Goal: Information Seeking & Learning: Learn about a topic

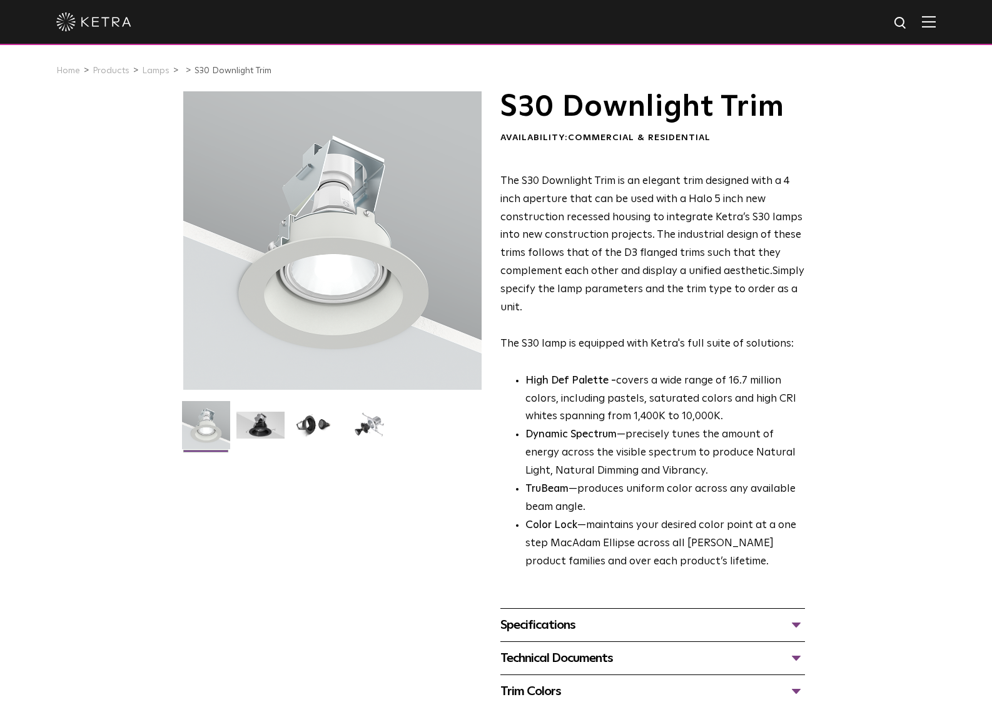
scroll to position [128, 0]
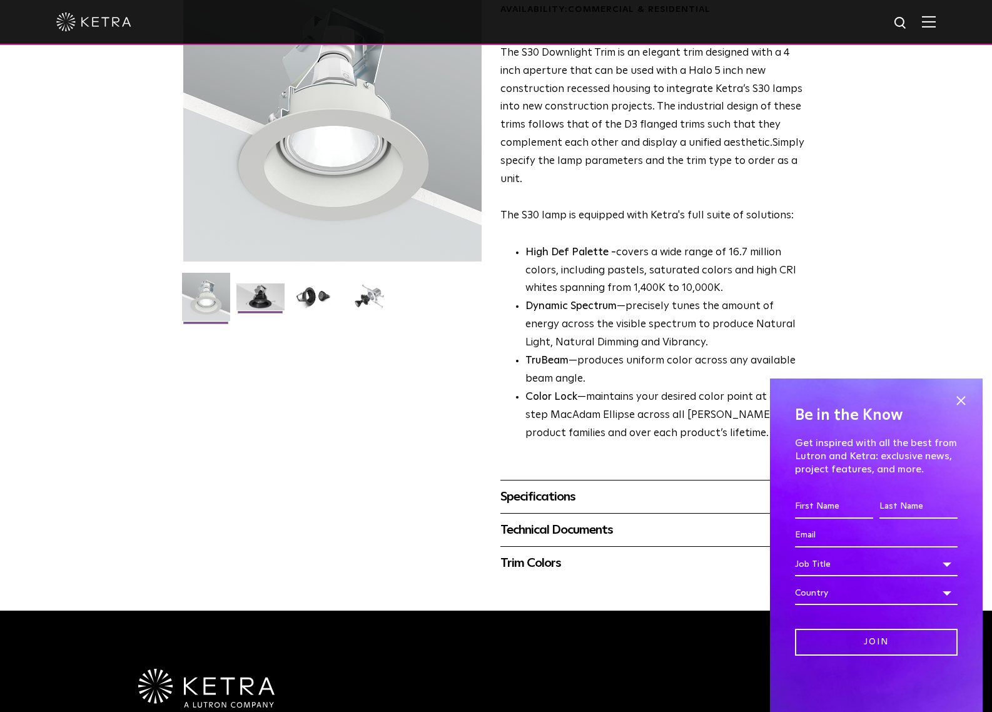
click at [256, 300] on img at bounding box center [261, 301] width 48 height 36
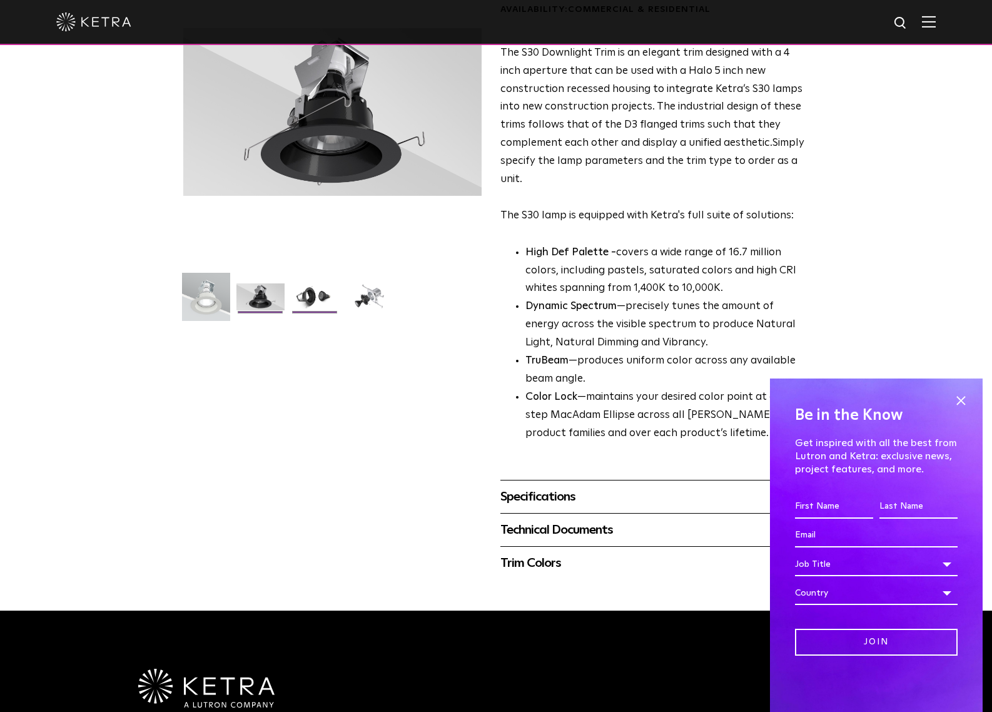
click at [298, 298] on img at bounding box center [315, 301] width 48 height 36
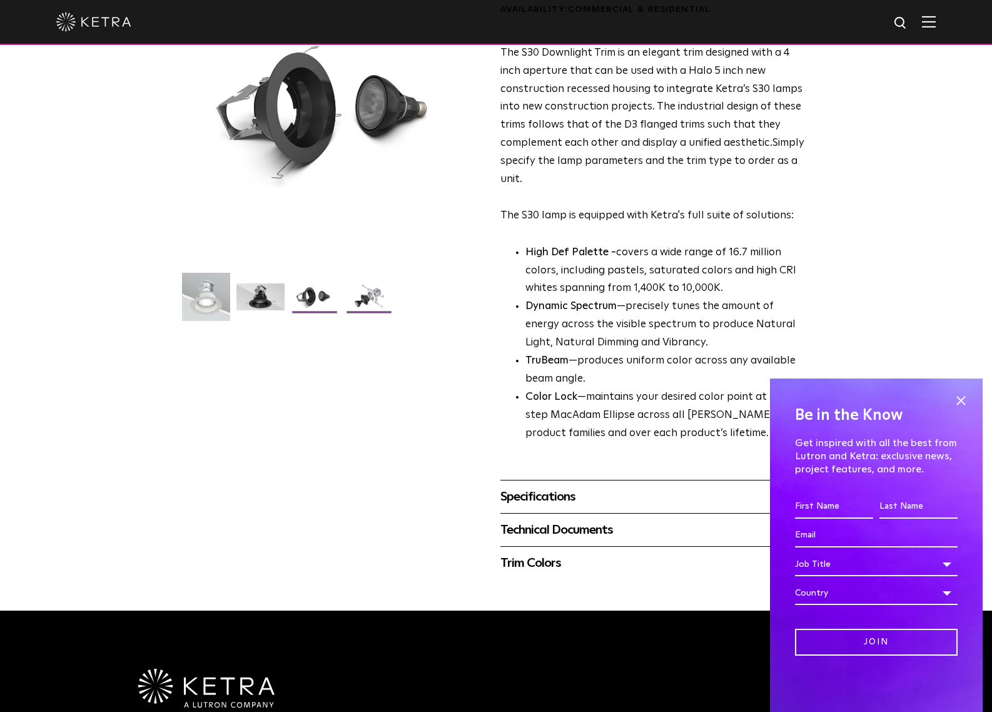
click at [344, 298] on li at bounding box center [369, 301] width 51 height 36
click at [298, 304] on img at bounding box center [315, 301] width 48 height 36
click at [255, 298] on img at bounding box center [261, 301] width 48 height 36
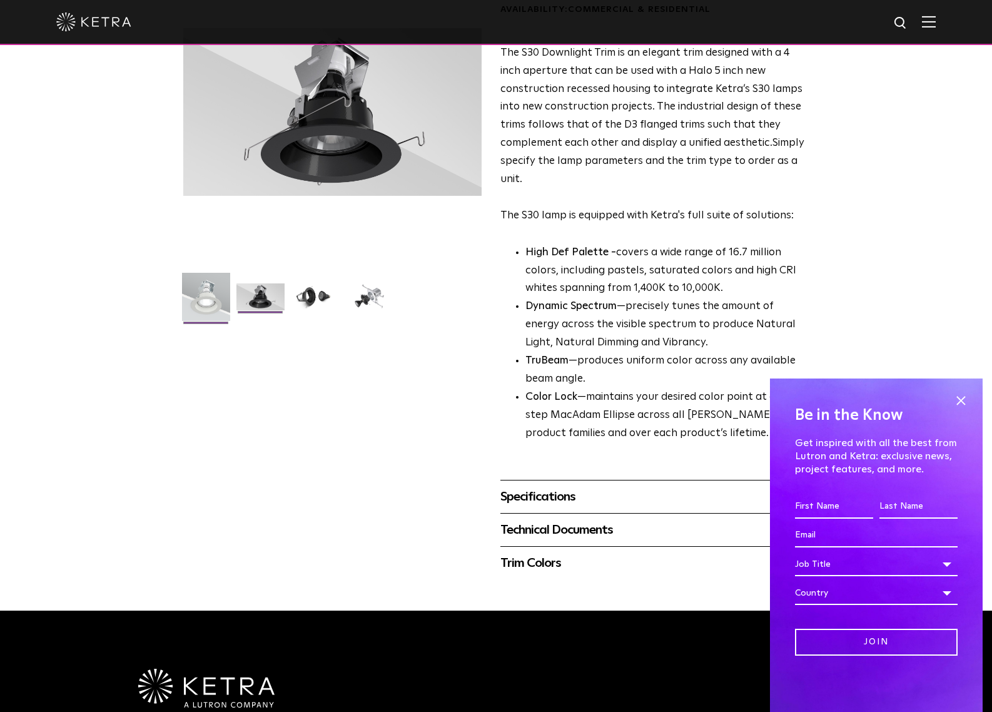
click at [214, 297] on img at bounding box center [206, 302] width 48 height 58
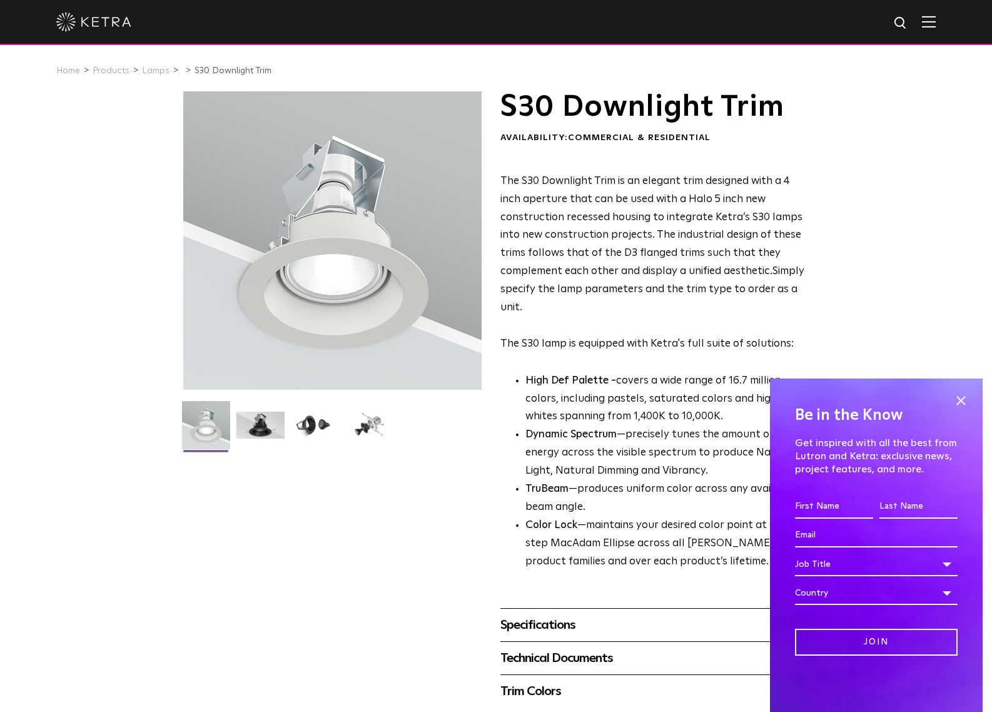
scroll to position [185, 0]
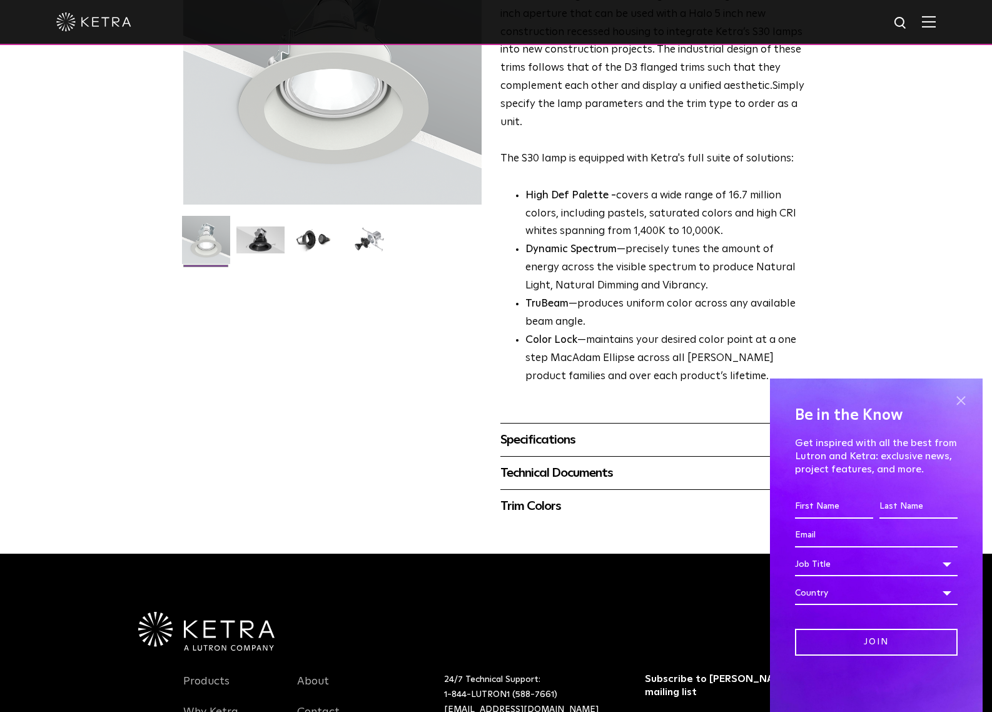
click at [963, 407] on span at bounding box center [961, 400] width 19 height 19
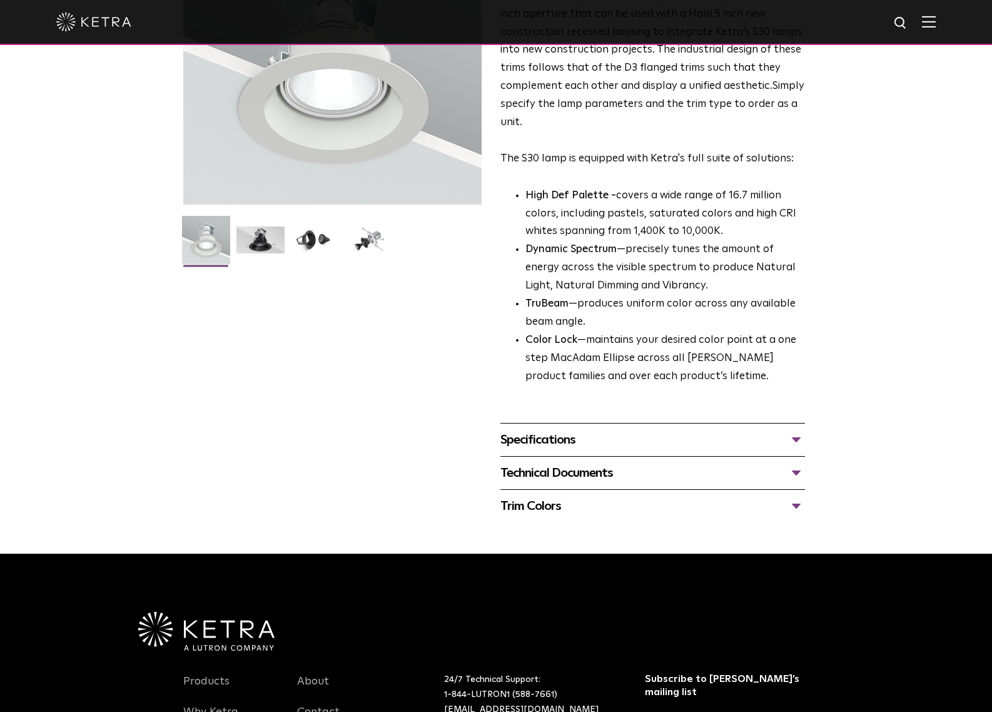
click at [633, 467] on div "Technical Documents" at bounding box center [653, 473] width 305 height 20
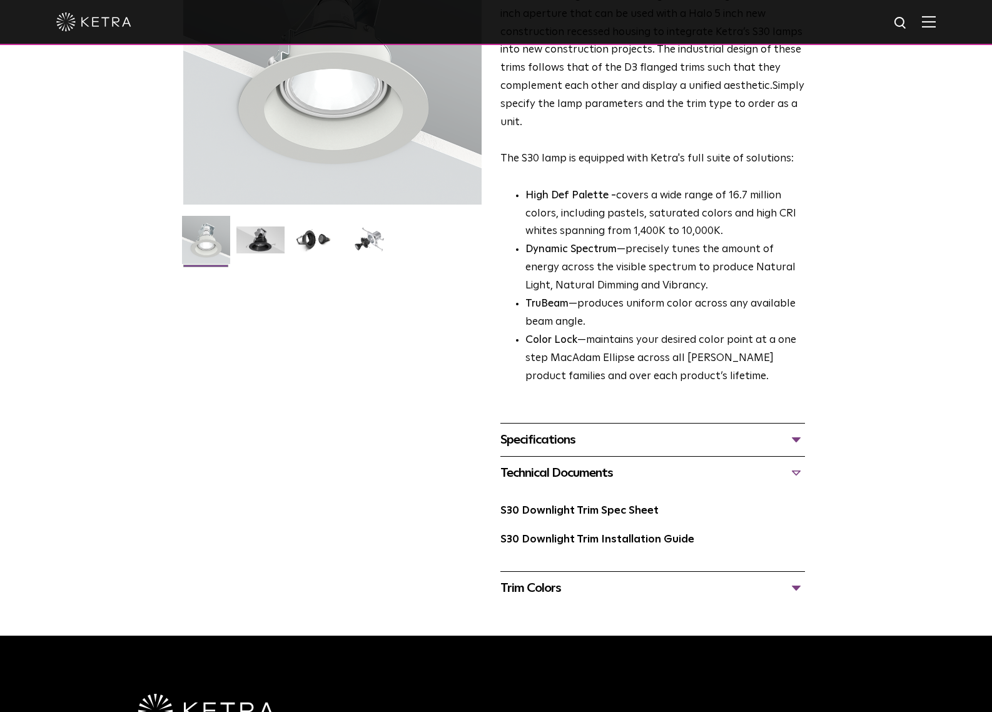
click at [583, 450] on div "Specifications" at bounding box center [653, 440] width 305 height 20
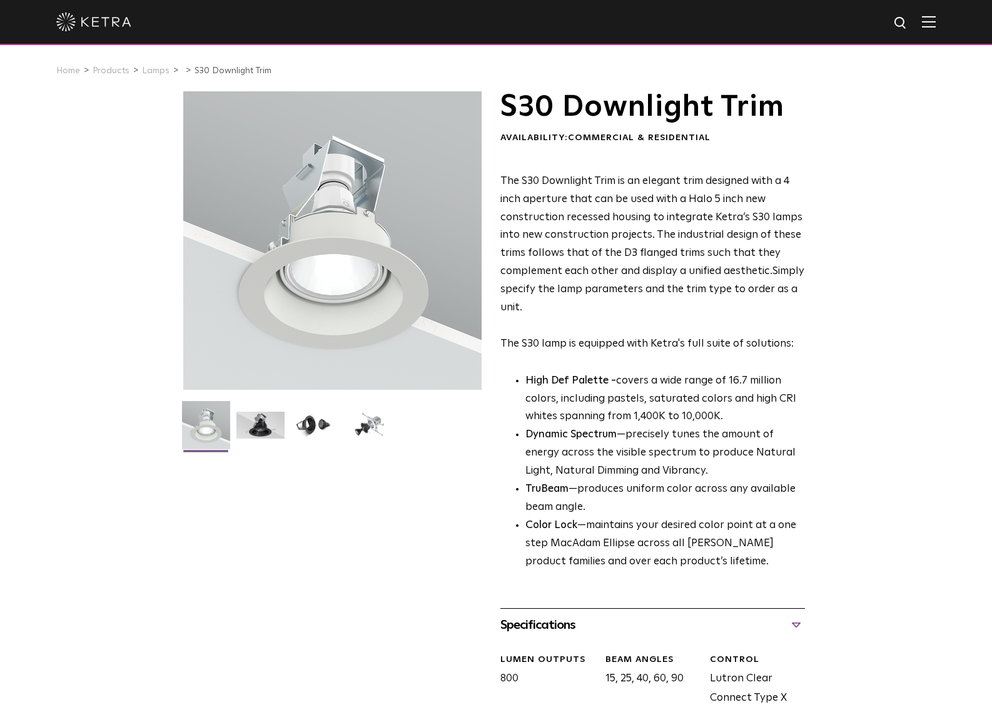
scroll to position [16, 0]
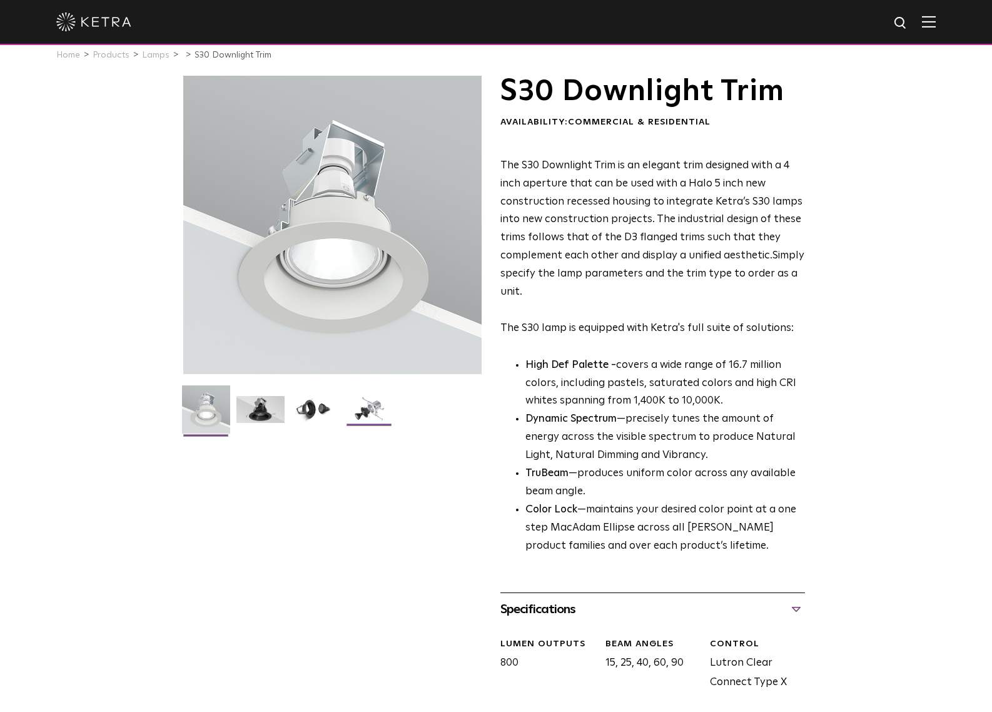
click at [367, 409] on img at bounding box center [369, 414] width 48 height 36
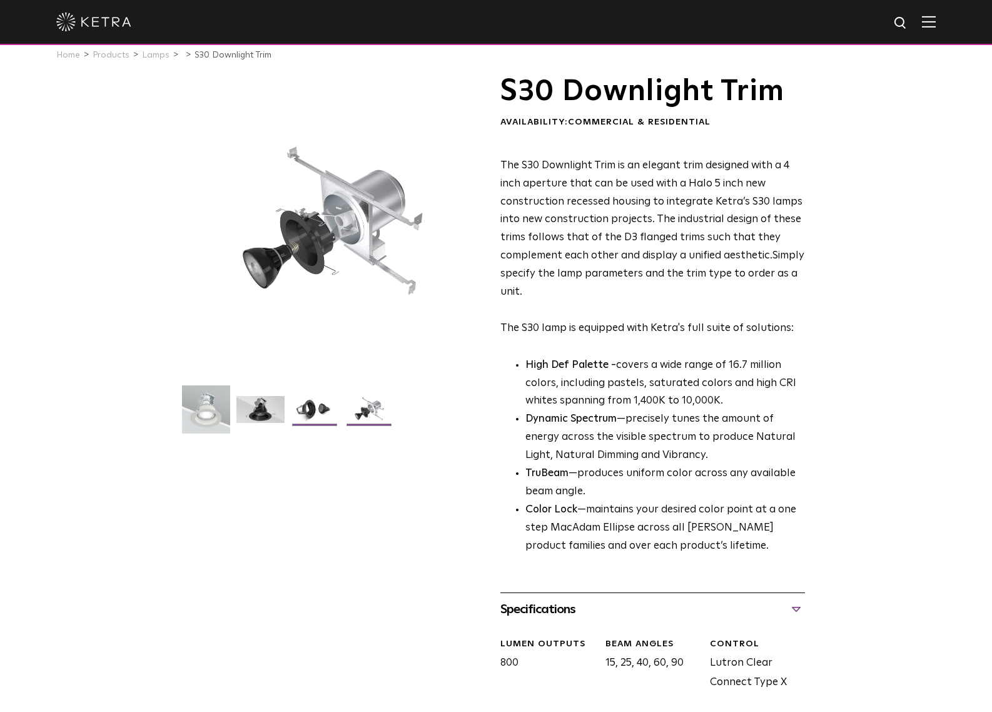
click at [327, 411] on img at bounding box center [315, 414] width 48 height 36
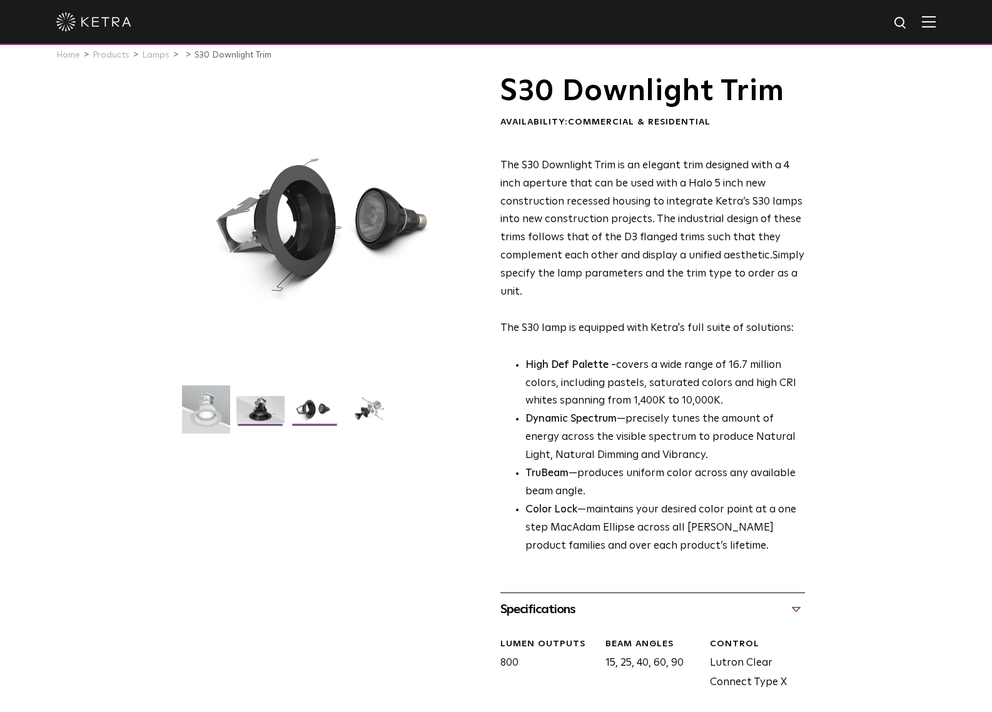
click at [248, 406] on img at bounding box center [261, 414] width 48 height 36
